Goal: Find contact information: Obtain details needed to contact an individual or organization

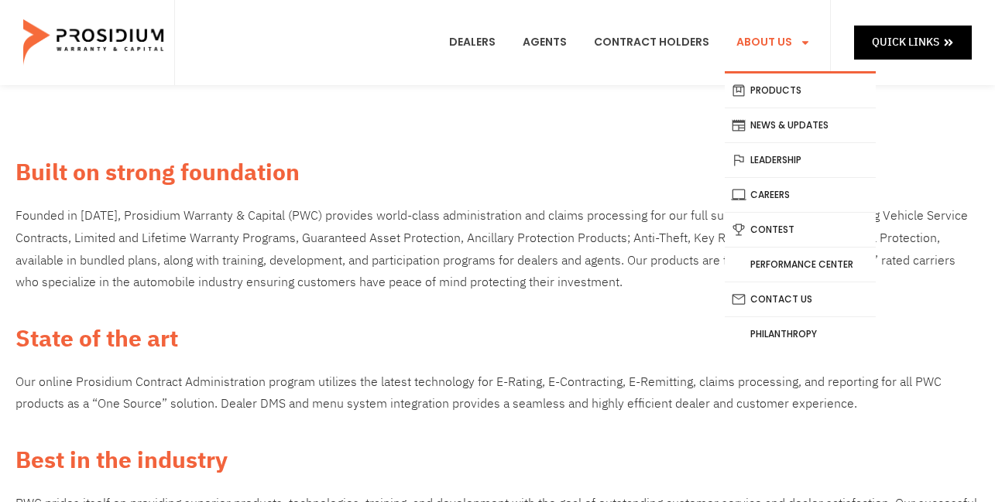
click at [792, 50] on span "Menu" at bounding box center [801, 42] width 19 height 26
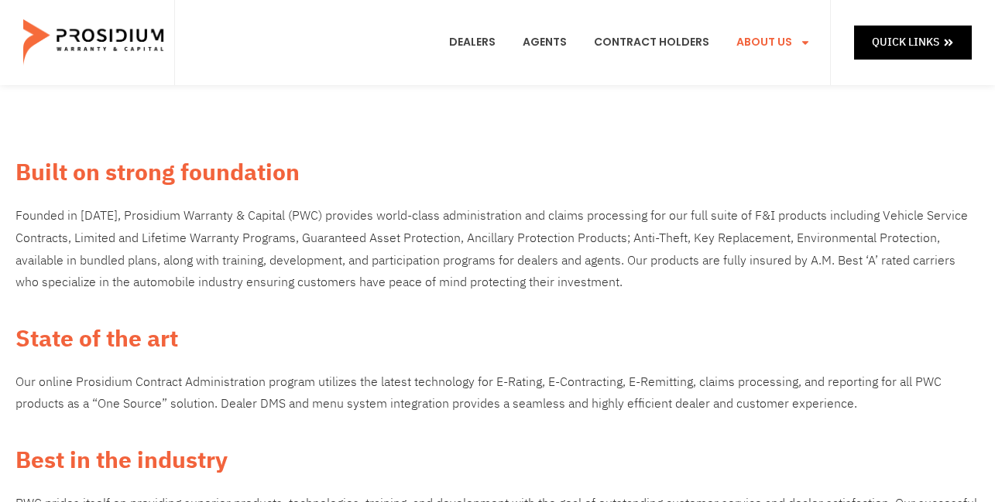
drag, startPoint x: 786, startPoint y: 172, endPoint x: 782, endPoint y: 159, distance: 13.0
click at [786, 171] on link "Leadership" at bounding box center [800, 183] width 151 height 34
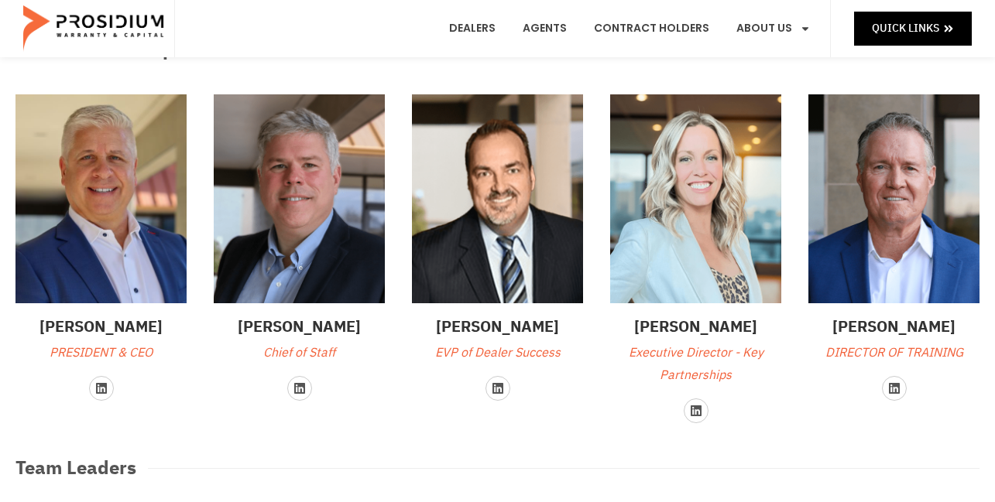
scroll to position [139, 0]
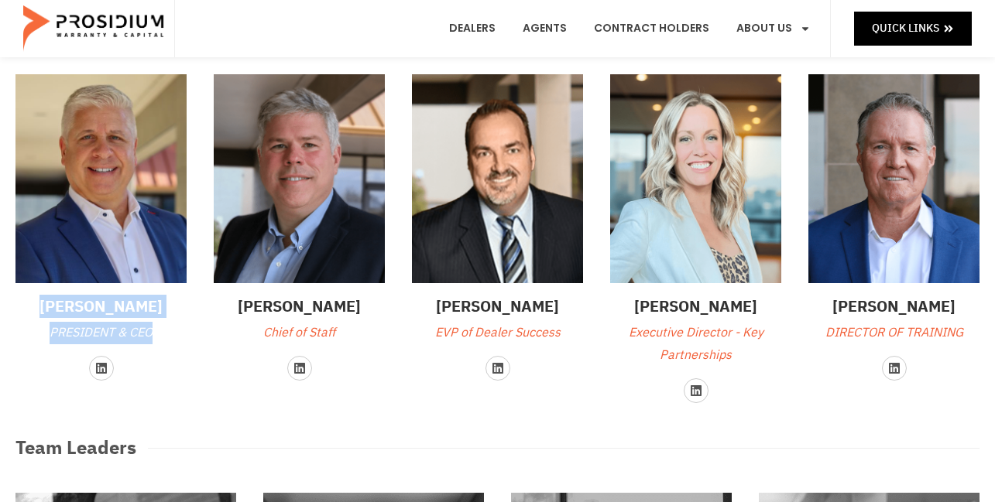
drag, startPoint x: 27, startPoint y: 301, endPoint x: 166, endPoint y: 327, distance: 141.8
click at [166, 327] on div "[PERSON_NAME] PRESIDENT & CEO" at bounding box center [100, 320] width 171 height 50
copy div "[PERSON_NAME] PRESIDENT & CEO"
click at [125, 329] on p "PRESIDENT & CEO" at bounding box center [100, 333] width 171 height 22
drag, startPoint x: 36, startPoint y: 292, endPoint x: 94, endPoint y: 315, distance: 63.2
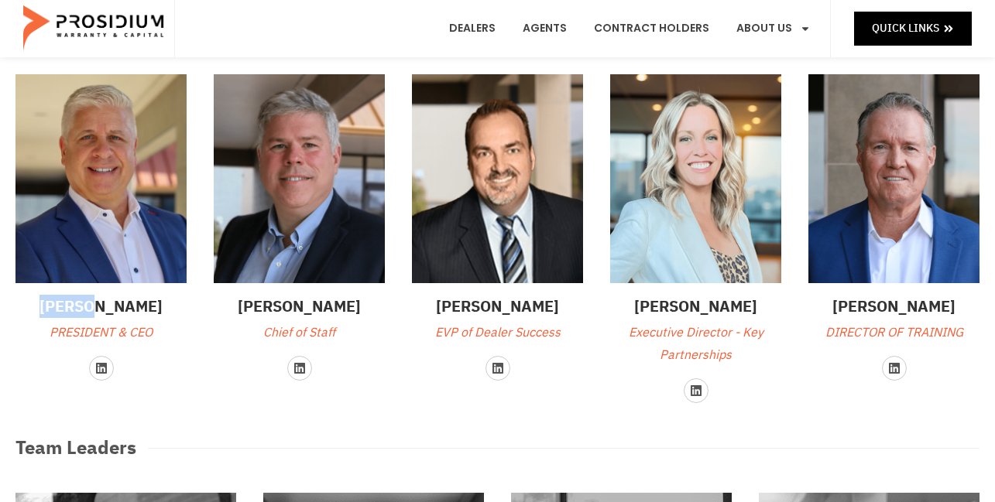
click at [94, 315] on div "[PERSON_NAME] PRESIDENT & CEO" at bounding box center [100, 209] width 171 height 270
copy h3 "[PERSON_NAME]"
click at [264, 304] on h3 "[PERSON_NAME]" at bounding box center [299, 306] width 171 height 23
drag, startPoint x: 39, startPoint y: 351, endPoint x: 33, endPoint y: 342, distance: 10.5
click at [35, 349] on div "[PERSON_NAME] PRESIDENT & CEO Linkedin" at bounding box center [101, 239] width 187 height 344
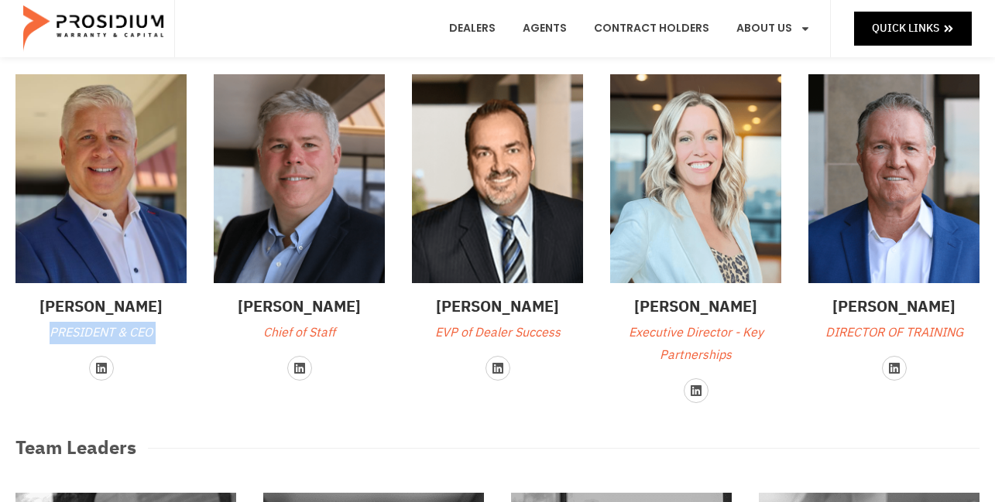
copy div "PRESIDENT & CEO"
drag, startPoint x: 37, startPoint y: 327, endPoint x: 183, endPoint y: 355, distance: 148.0
click at [183, 355] on div "[PERSON_NAME] PRESIDENT & CEO Linkedin" at bounding box center [101, 239] width 187 height 344
click at [216, 75] on img at bounding box center [299, 178] width 171 height 209
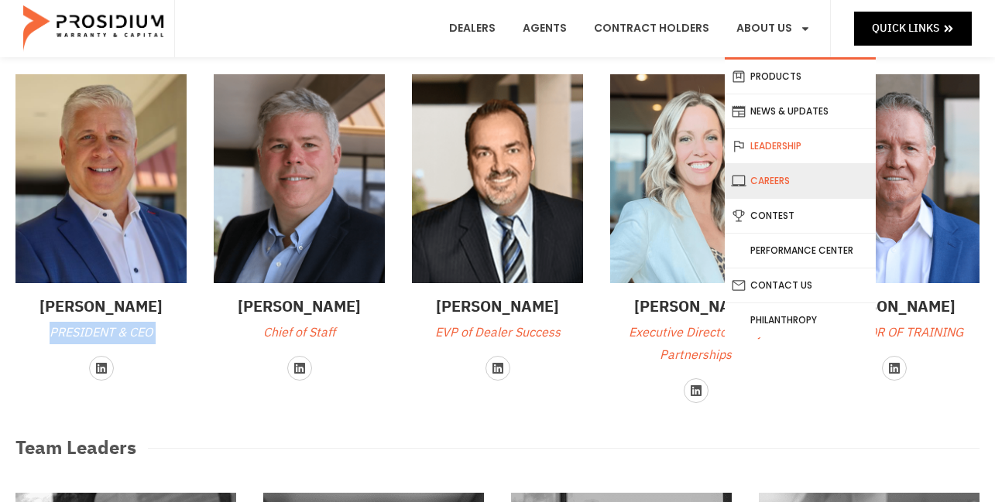
click at [769, 185] on link "Careers" at bounding box center [800, 181] width 151 height 34
